Goal: Contribute content: Add original content to the website for others to see

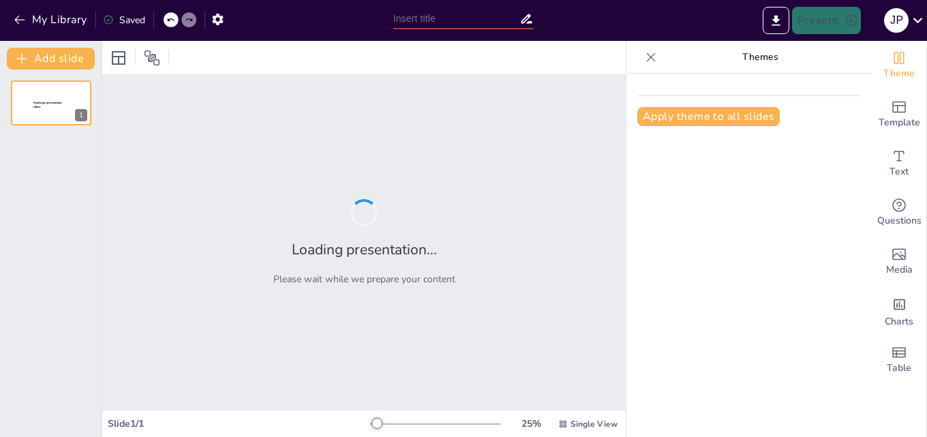
type input "New Sendsteps"
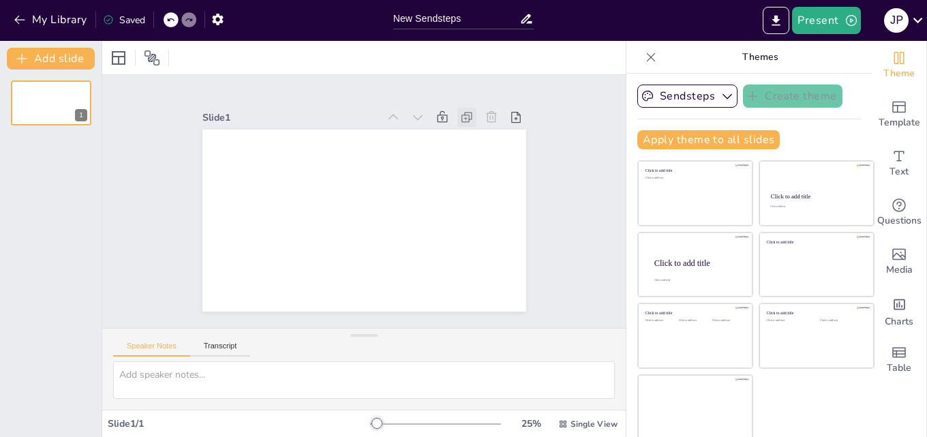
click at [488, 176] on icon at bounding box center [493, 181] width 10 height 10
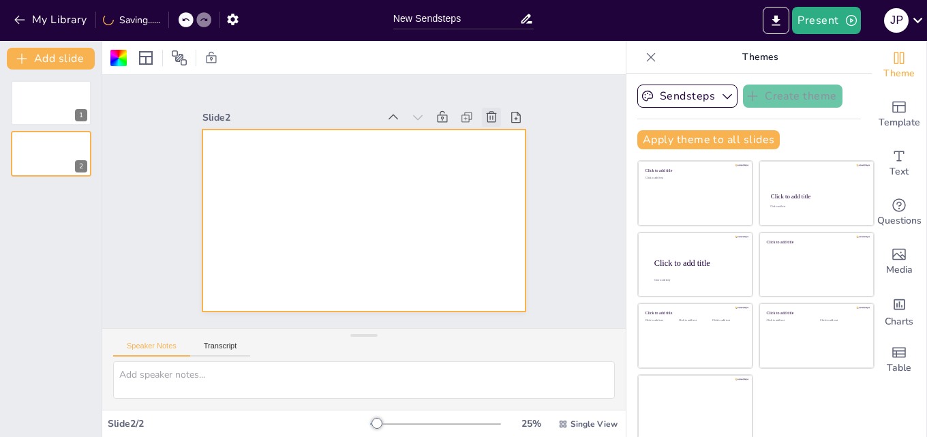
click at [492, 123] on icon at bounding box center [499, 130] width 15 height 15
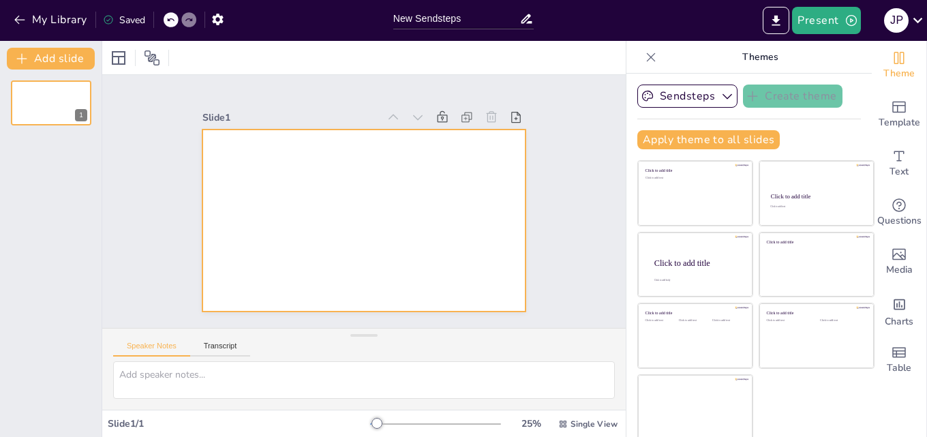
scroll to position [3, 0]
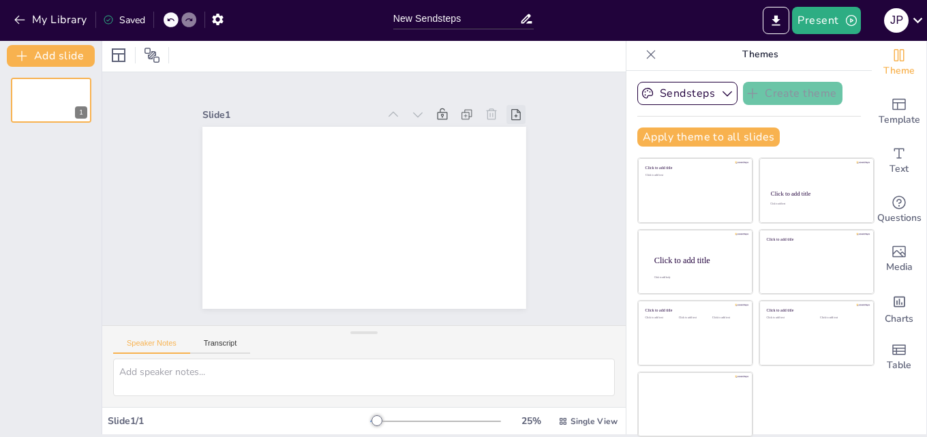
click at [522, 140] on icon at bounding box center [530, 148] width 16 height 16
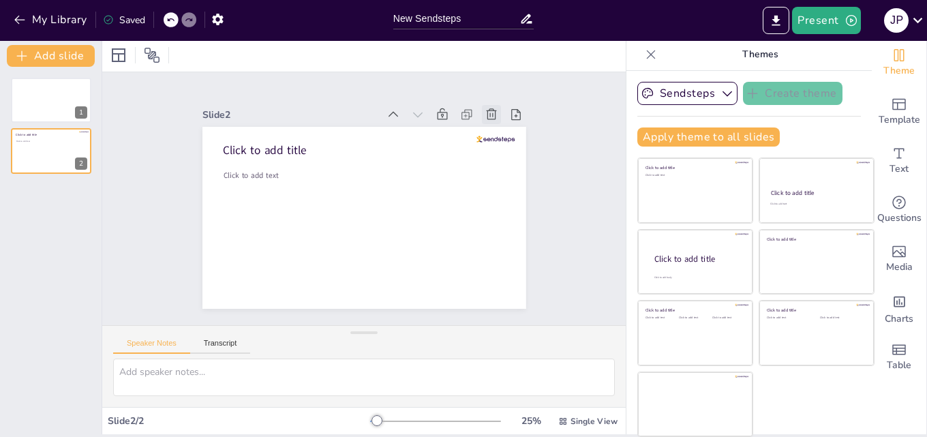
click at [503, 149] on icon at bounding box center [511, 157] width 17 height 17
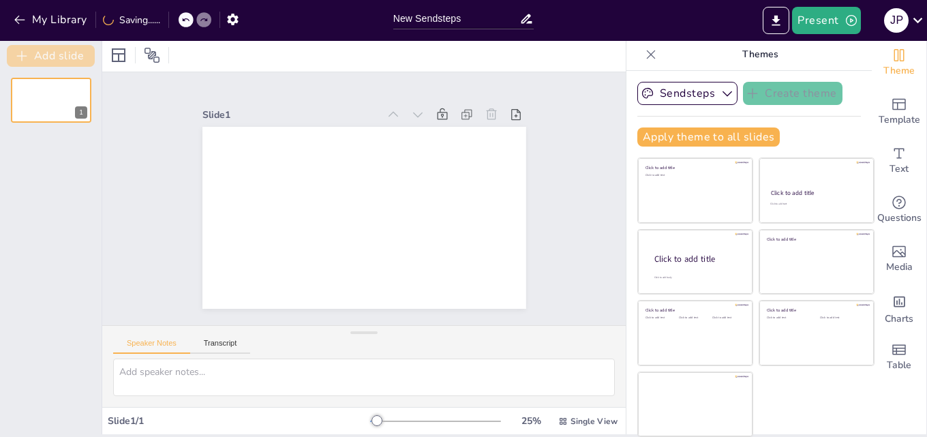
click at [77, 58] on button "Add slide" at bounding box center [51, 56] width 88 height 22
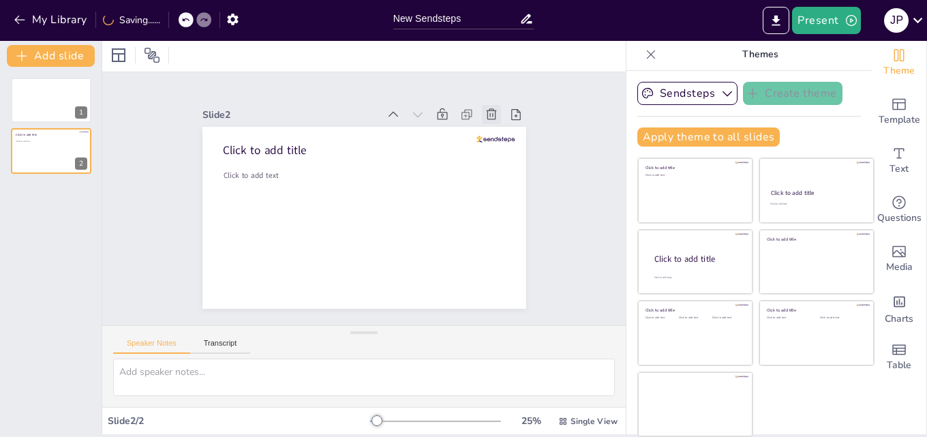
click at [498, 135] on icon at bounding box center [506, 143] width 16 height 16
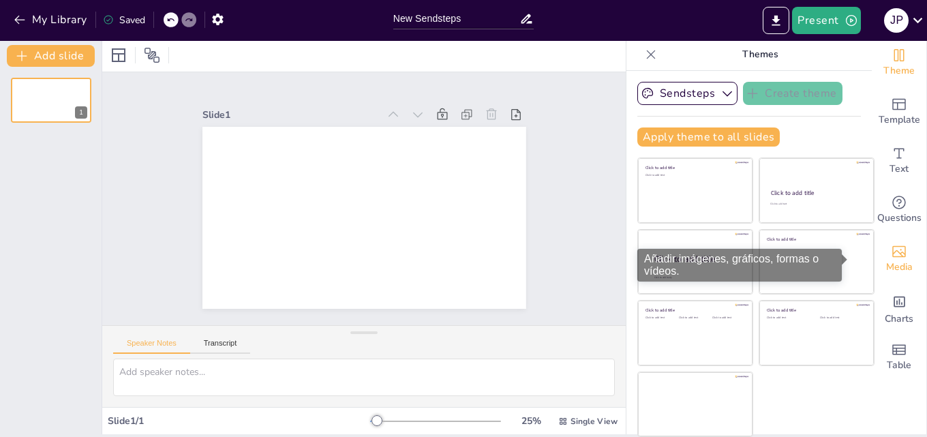
click at [890, 254] on icon "Add images, graphics, shapes or video" at bounding box center [898, 251] width 16 height 16
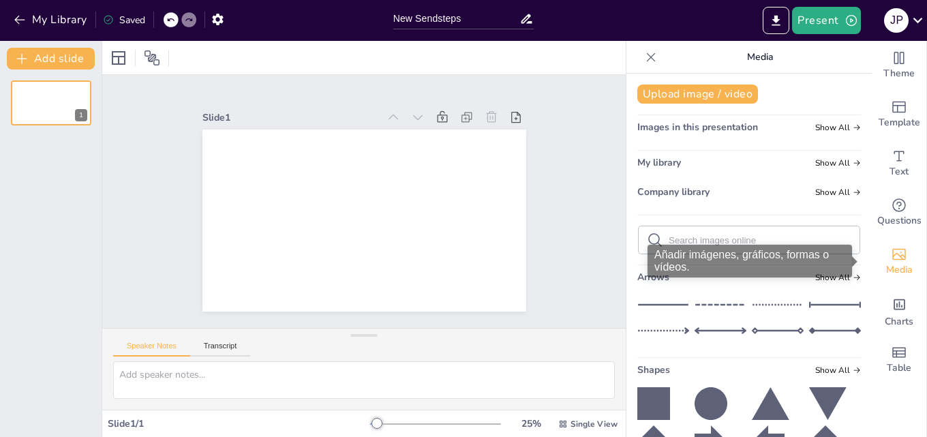
scroll to position [0, 0]
click at [879, 254] on div "Media" at bounding box center [898, 261] width 55 height 49
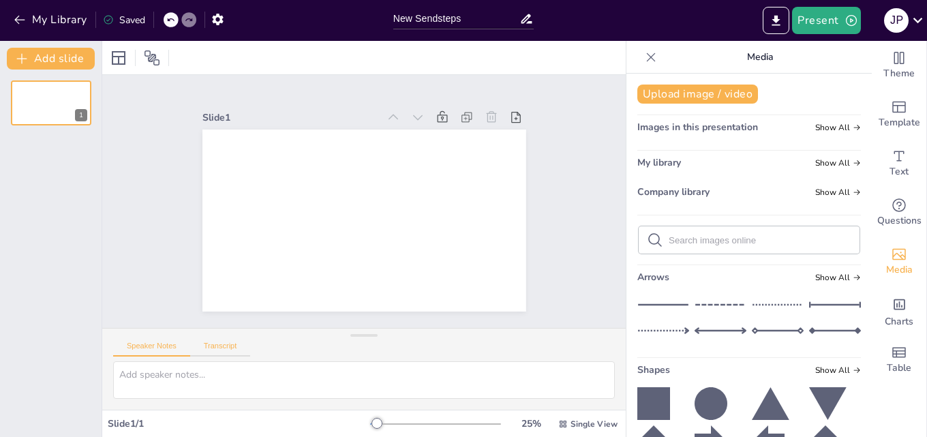
click at [226, 344] on button "Transcript" at bounding box center [220, 348] width 61 height 15
click at [167, 345] on button "Speaker Notes" at bounding box center [151, 348] width 77 height 15
click at [217, 375] on textarea at bounding box center [363, 379] width 501 height 37
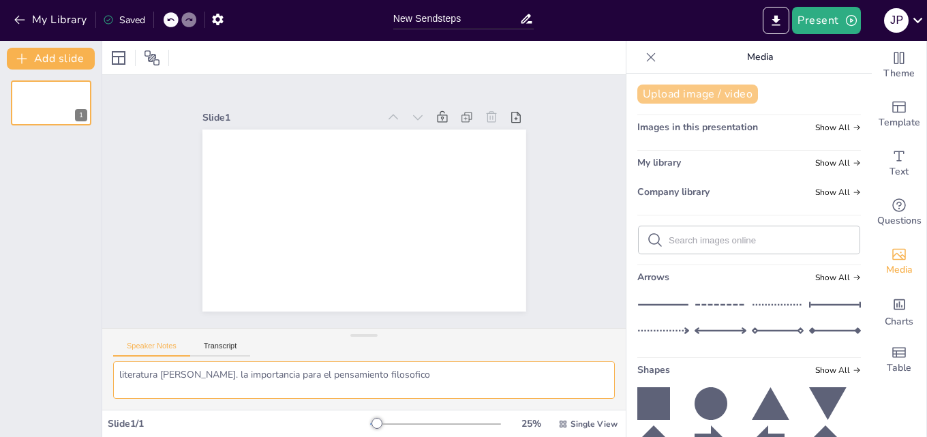
type textarea "literatura [PERSON_NAME]. la importancia para el pensamiento filosofico"
click at [681, 93] on button "Upload image / video" at bounding box center [697, 93] width 121 height 19
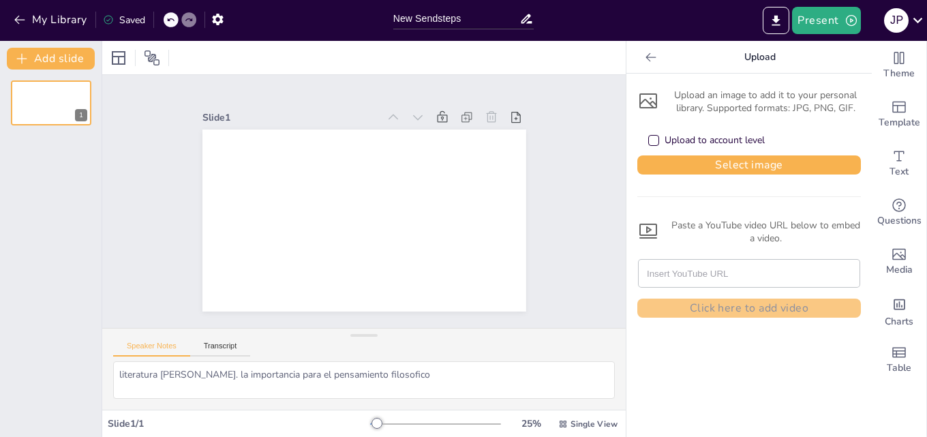
click at [648, 135] on div "Upload to account level" at bounding box center [653, 140] width 11 height 11
click at [731, 166] on button "Select image" at bounding box center [748, 164] width 223 height 19
